Goal: Task Accomplishment & Management: Use online tool/utility

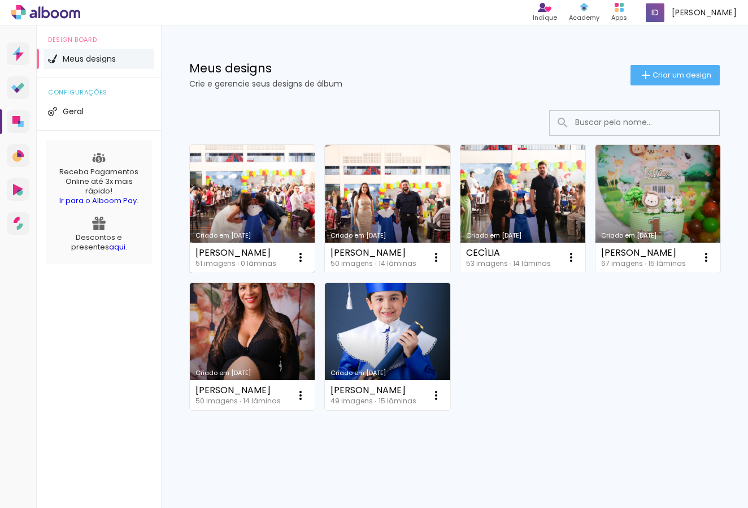
click at [261, 200] on link "Criado em [DATE]" at bounding box center [252, 209] width 125 height 128
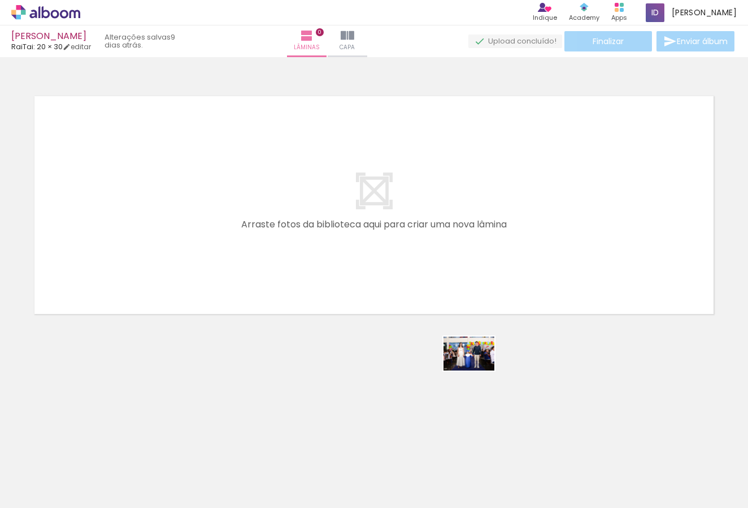
scroll to position [2, 0]
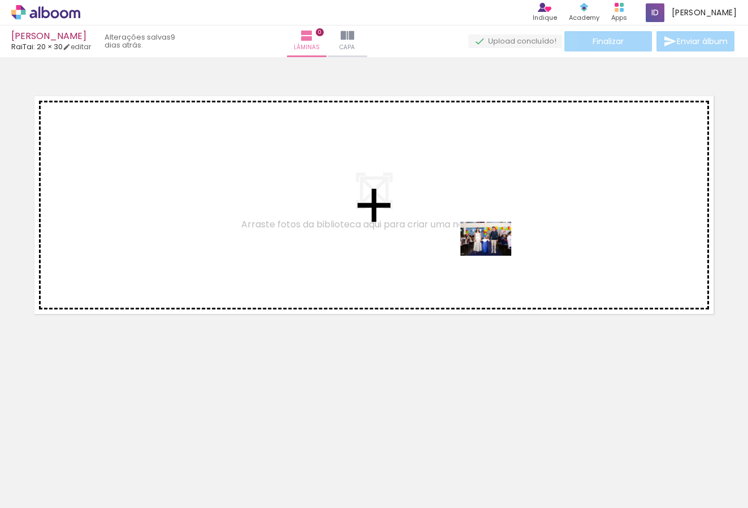
drag, startPoint x: 479, startPoint y: 469, endPoint x: 495, endPoint y: 255, distance: 213.7
click at [495, 255] on quentale-workspace at bounding box center [374, 254] width 748 height 508
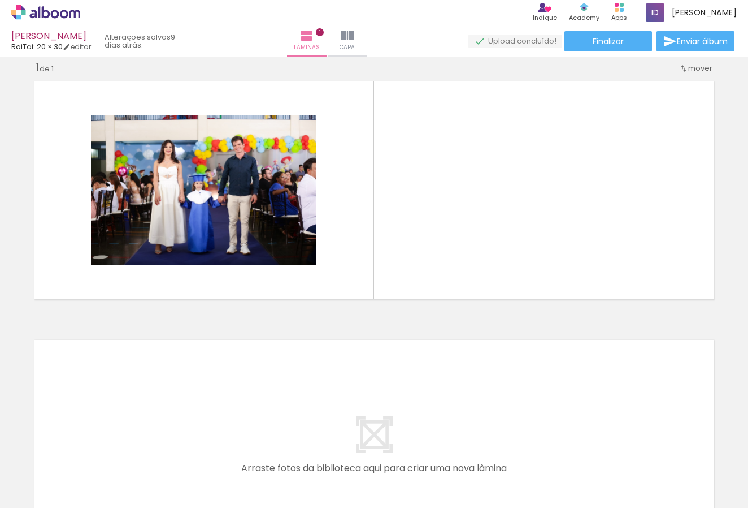
scroll to position [10, 0]
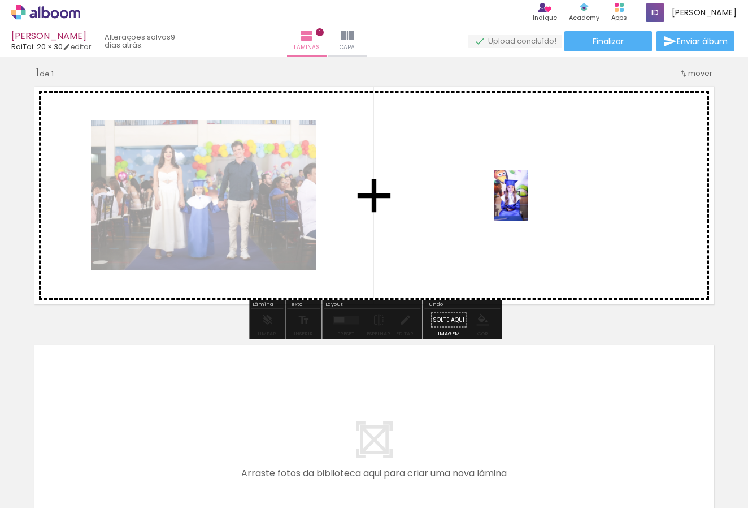
drag, startPoint x: 548, startPoint y: 474, endPoint x: 528, endPoint y: 203, distance: 271.5
click at [528, 203] on quentale-workspace at bounding box center [374, 254] width 748 height 508
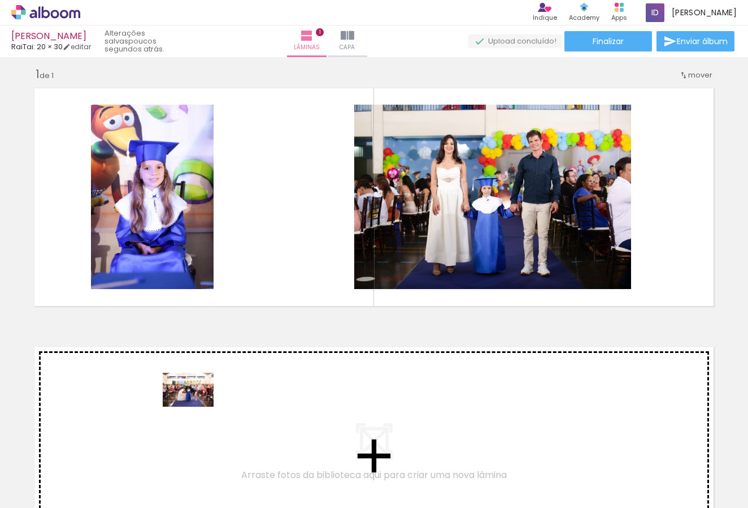
scroll to position [7, 0]
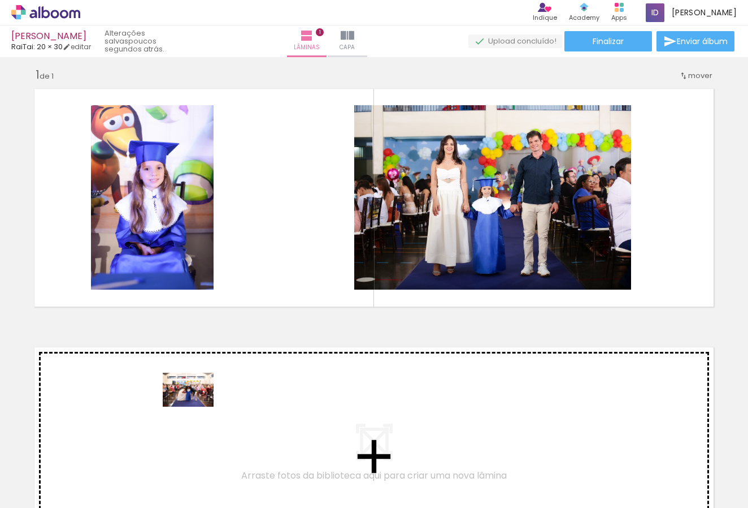
drag, startPoint x: 118, startPoint y: 475, endPoint x: 197, endPoint y: 406, distance: 104.2
click at [197, 406] on quentale-workspace at bounding box center [374, 254] width 748 height 508
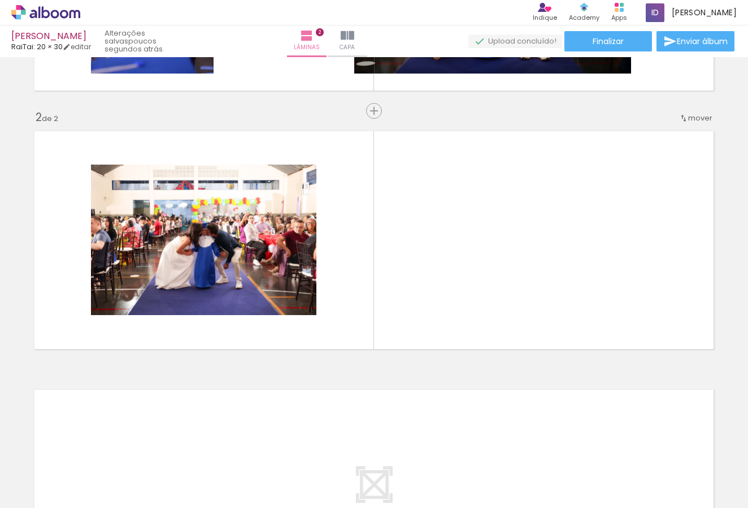
scroll to position [226, 0]
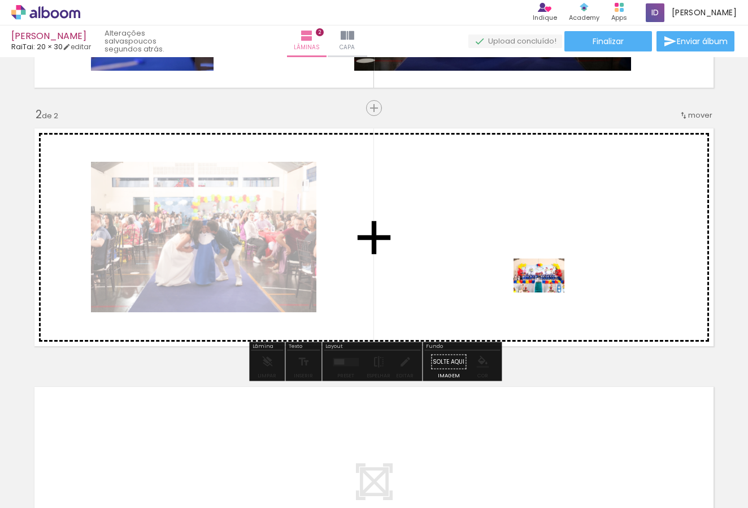
drag, startPoint x: 190, startPoint y: 476, endPoint x: 548, endPoint y: 292, distance: 402.2
click at [548, 292] on quentale-workspace at bounding box center [374, 254] width 748 height 508
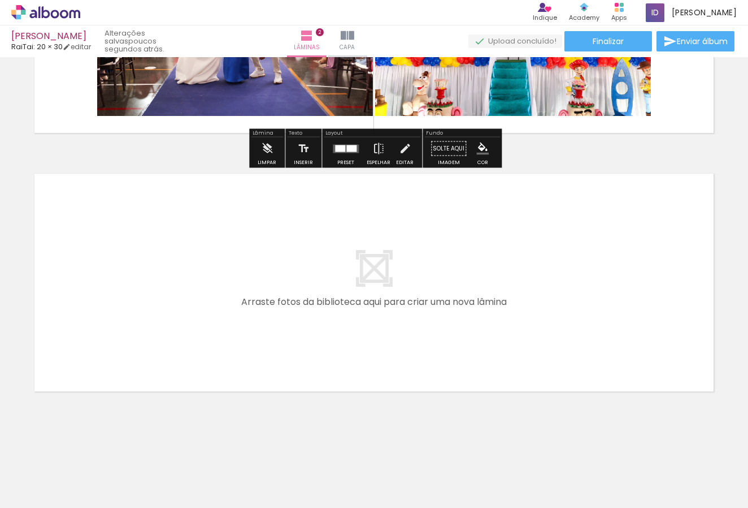
scroll to position [439, 0]
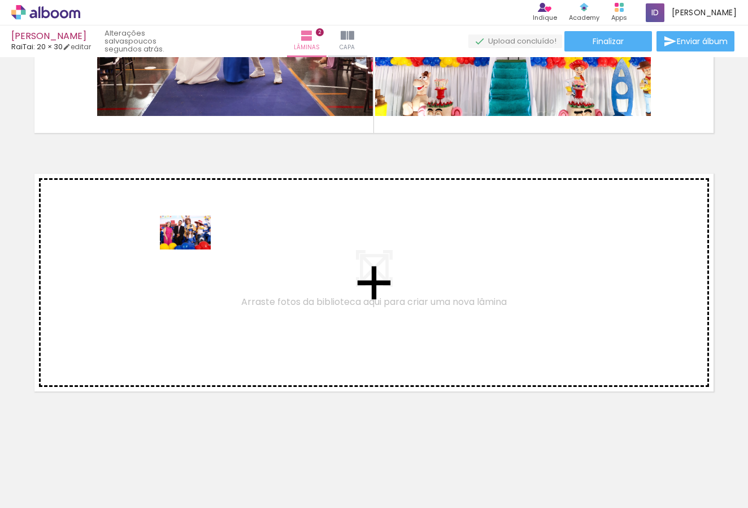
drag, startPoint x: 235, startPoint y: 469, endPoint x: 194, endPoint y: 249, distance: 223.6
click at [194, 249] on quentale-workspace at bounding box center [374, 254] width 748 height 508
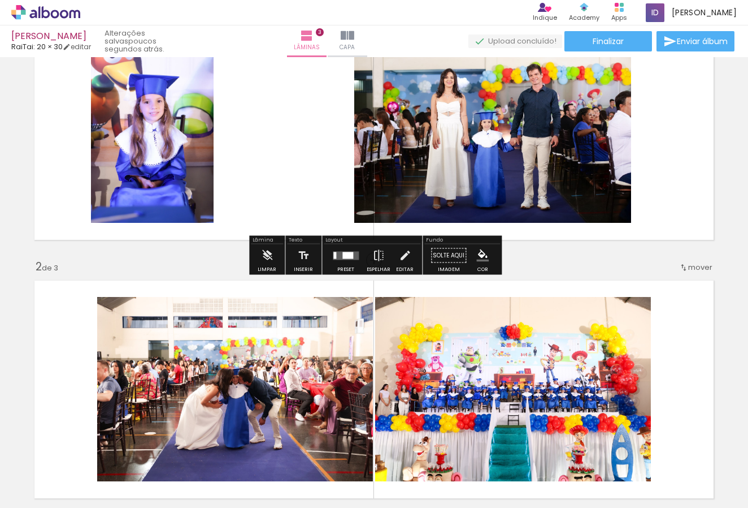
scroll to position [83, 0]
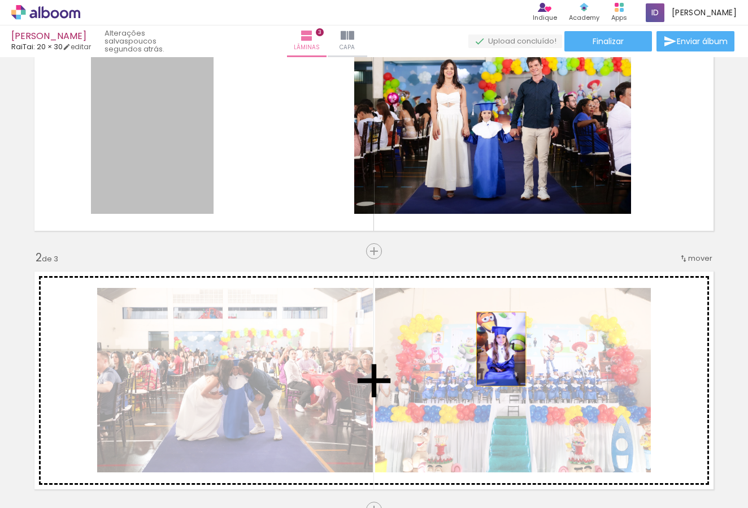
drag, startPoint x: 153, startPoint y: 156, endPoint x: 501, endPoint y: 349, distance: 398.0
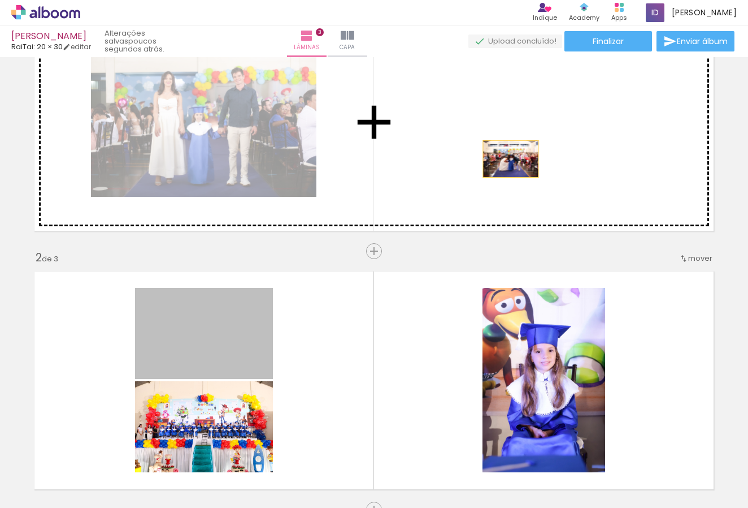
drag, startPoint x: 213, startPoint y: 335, endPoint x: 511, endPoint y: 159, distance: 346.4
click at [511, 159] on div "Inserir lâmina 1 de 3 Inserir lâmina 2 de 3 Inserir lâmina 3 de 3" at bounding box center [374, 495] width 748 height 1034
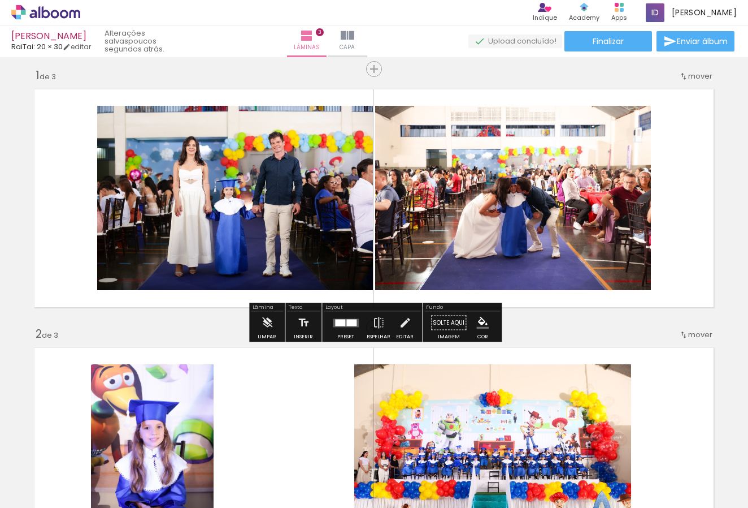
scroll to position [0, 0]
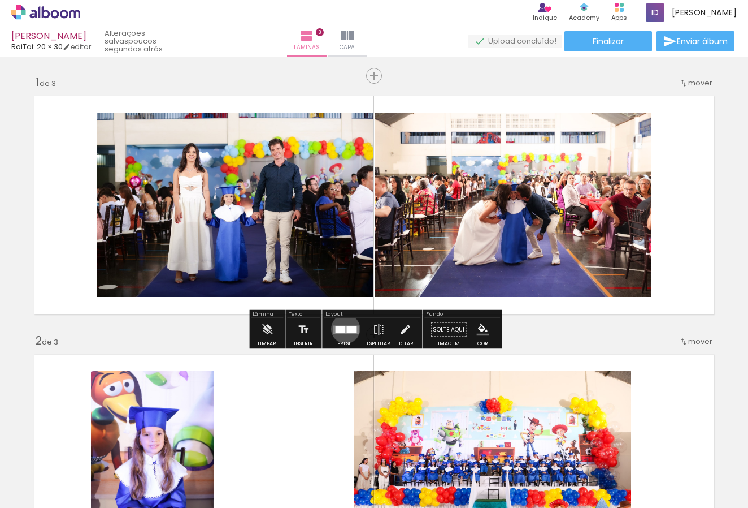
click at [343, 328] on div at bounding box center [340, 329] width 10 height 7
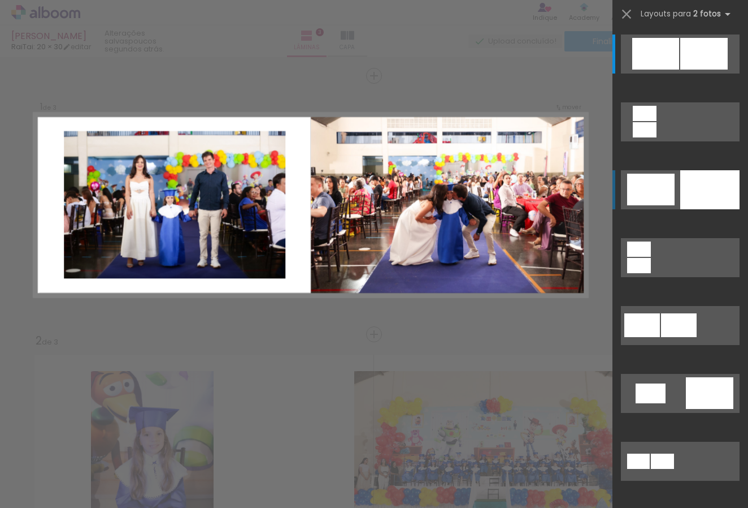
click at [646, 70] on div at bounding box center [655, 54] width 47 height 32
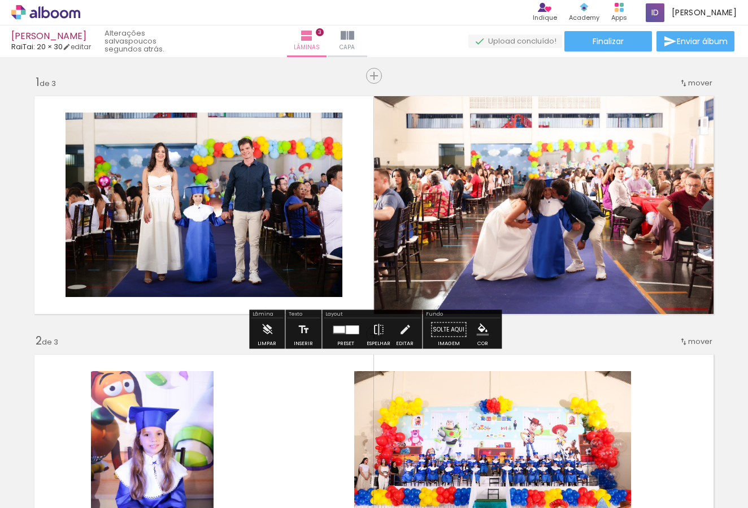
click at [493, 157] on quentale-photo at bounding box center [547, 205] width 346 height 230
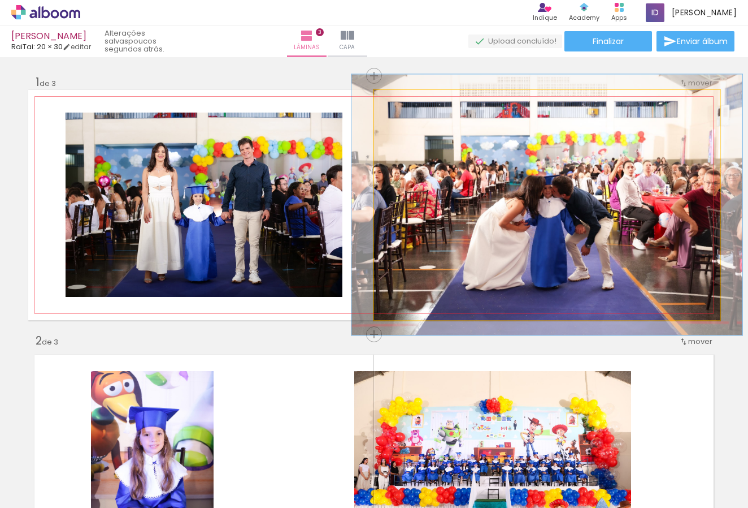
type paper-slider "113"
click at [408, 101] on div at bounding box center [406, 102] width 10 height 10
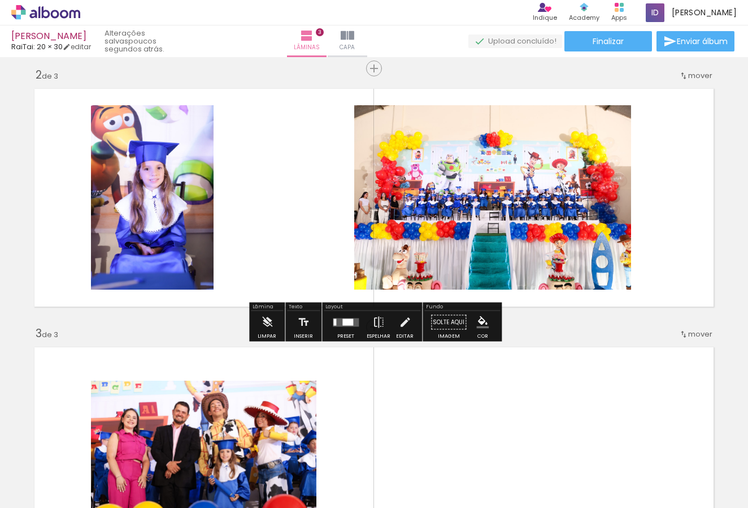
scroll to position [261, 0]
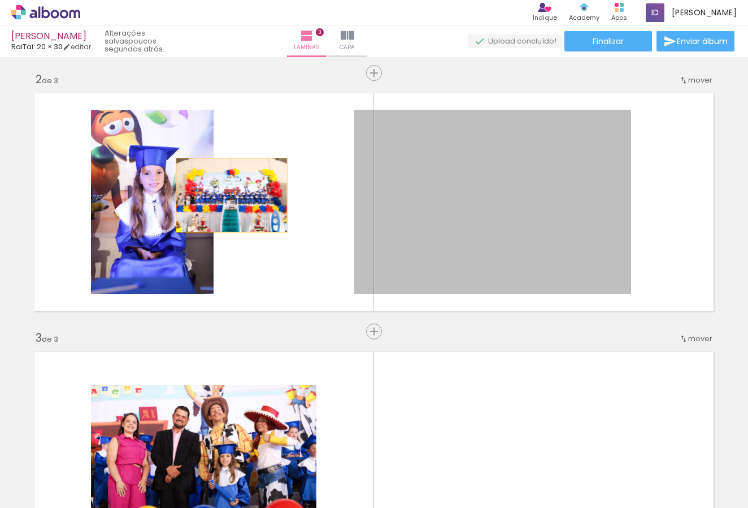
drag, startPoint x: 453, startPoint y: 203, endPoint x: 232, endPoint y: 195, distance: 221.7
click at [232, 195] on quentale-layouter at bounding box center [374, 202] width 692 height 230
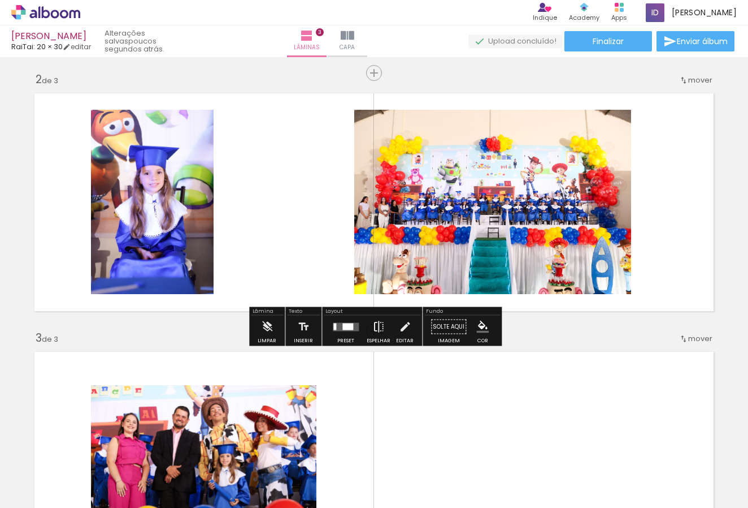
click at [374, 328] on iron-icon at bounding box center [378, 326] width 12 height 23
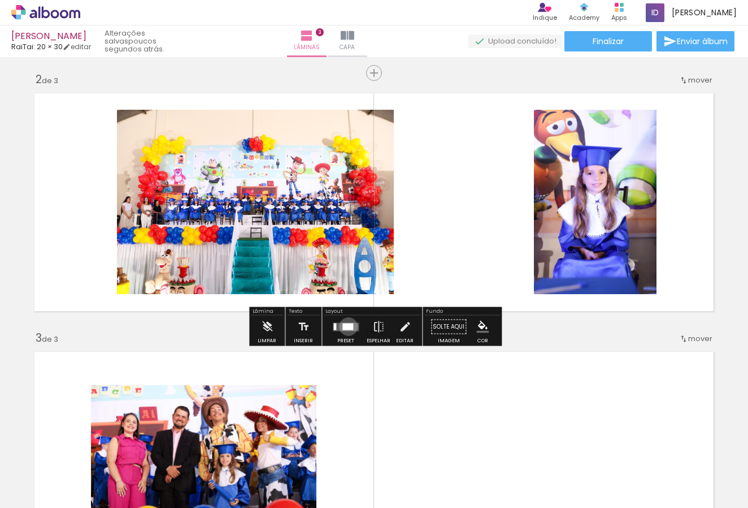
click at [346, 326] on div at bounding box center [348, 326] width 11 height 7
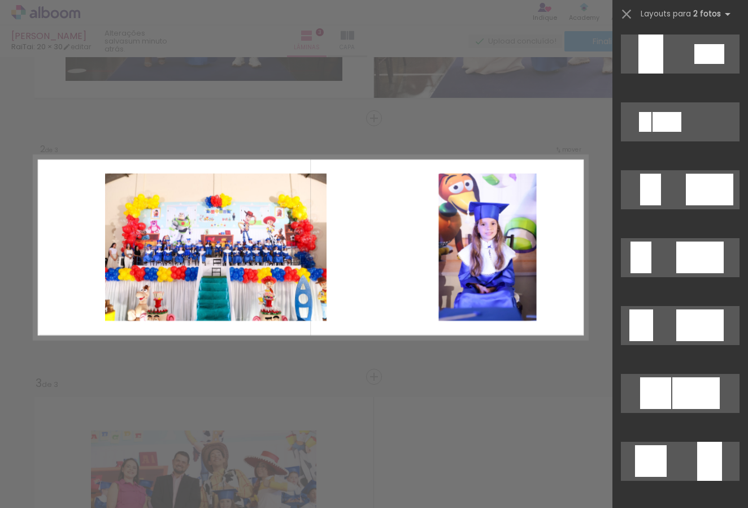
scroll to position [663, 0]
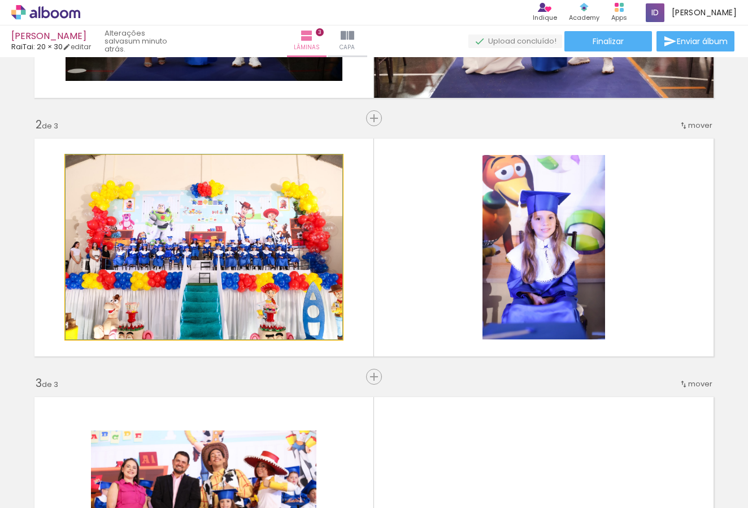
click at [192, 255] on quentale-photo at bounding box center [204, 247] width 277 height 184
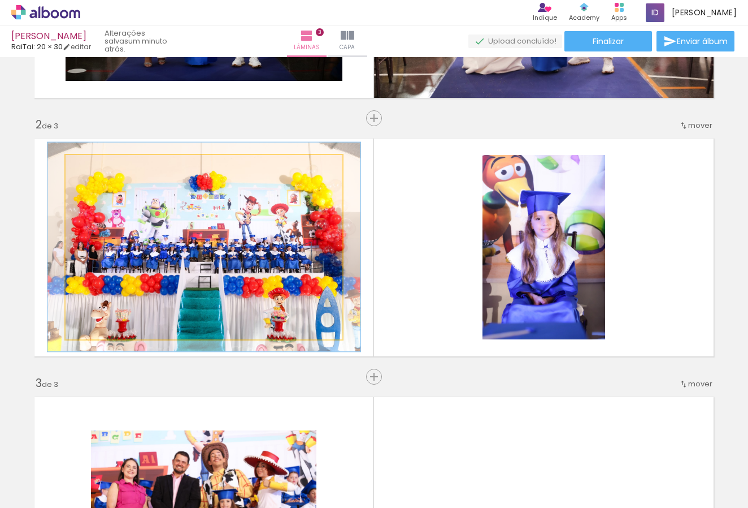
click at [97, 168] on div at bounding box center [97, 167] width 10 height 10
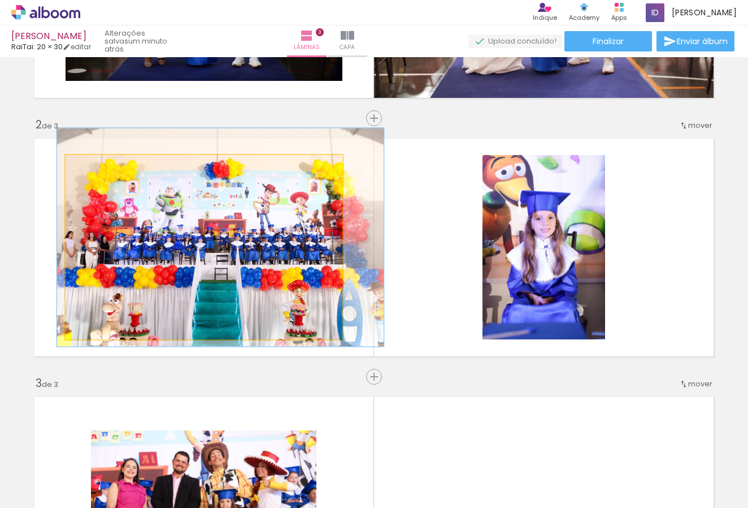
drag, startPoint x: 252, startPoint y: 294, endPoint x: 268, endPoint y: 284, distance: 19.0
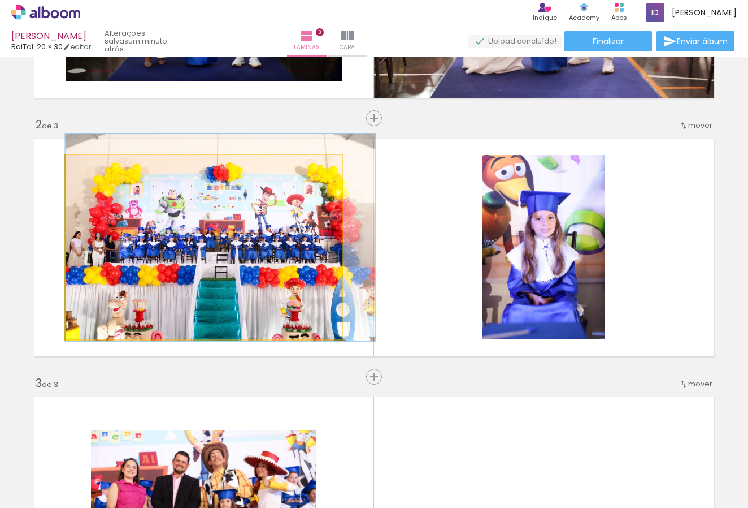
type paper-slider "112"
click at [98, 166] on div at bounding box center [97, 167] width 10 height 10
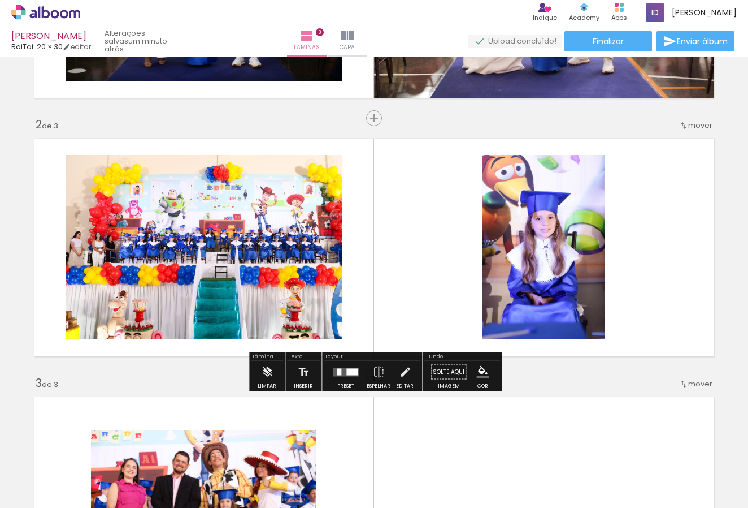
click at [438, 272] on quentale-layouter at bounding box center [374, 247] width 692 height 230
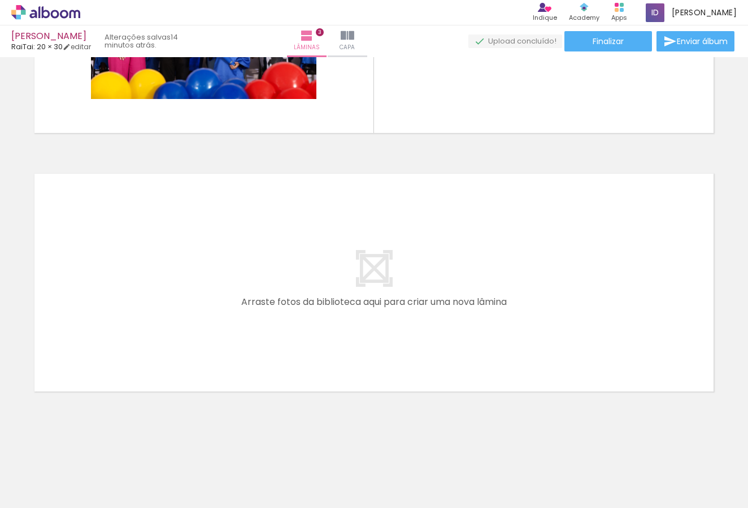
scroll to position [0, -10]
